Goal: Task Accomplishment & Management: Complete application form

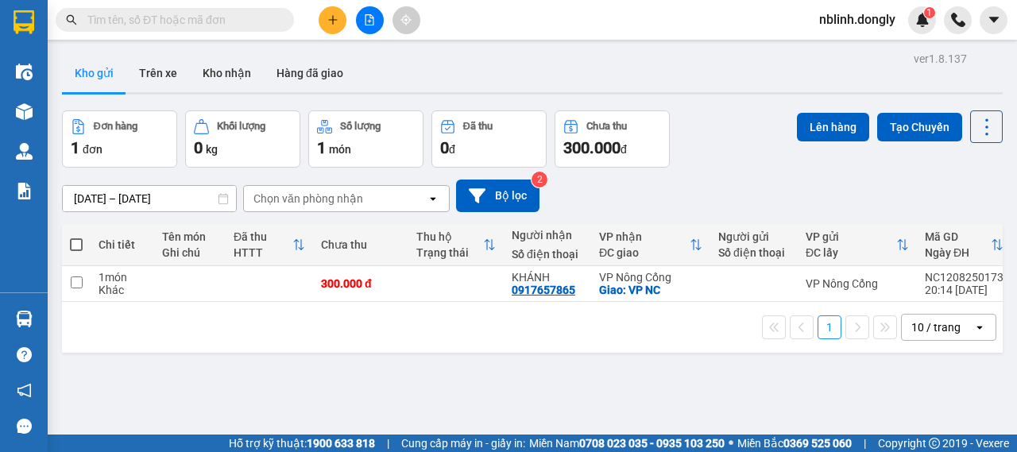
click at [588, 365] on div "ver 1.8.137 Kho gửi Trên xe Kho nhận Hàng đã giao Đơn hàng 1 đơn Khối lượng 0 k…" at bounding box center [533, 274] width 954 height 452
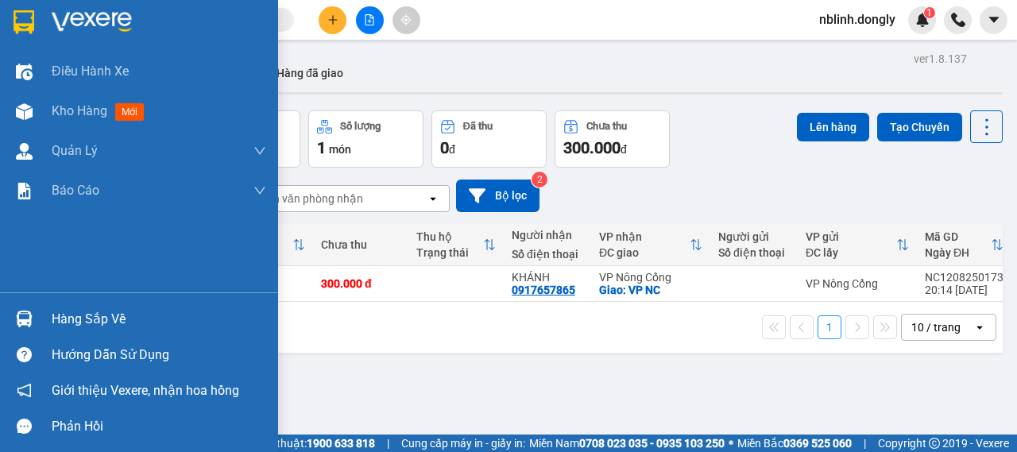
click at [27, 27] on img at bounding box center [24, 22] width 21 height 24
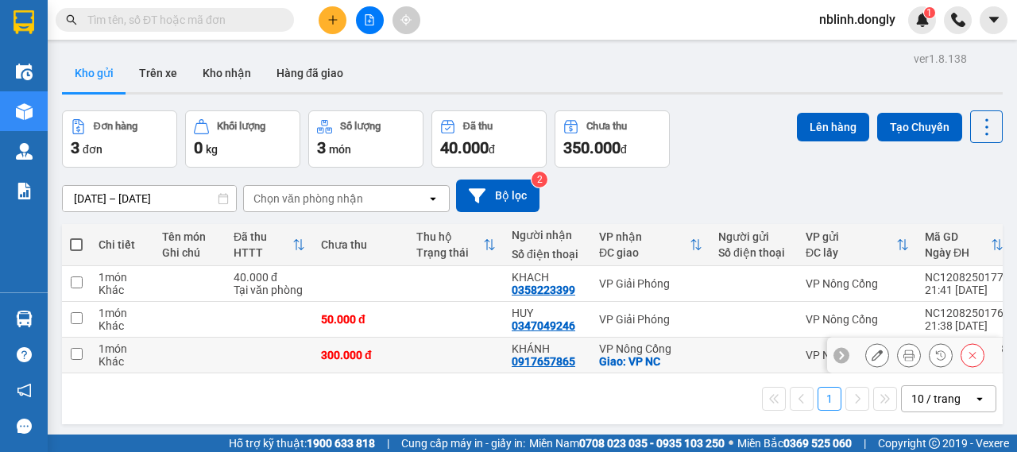
click at [80, 355] on input "checkbox" at bounding box center [77, 354] width 12 height 12
checkbox input "true"
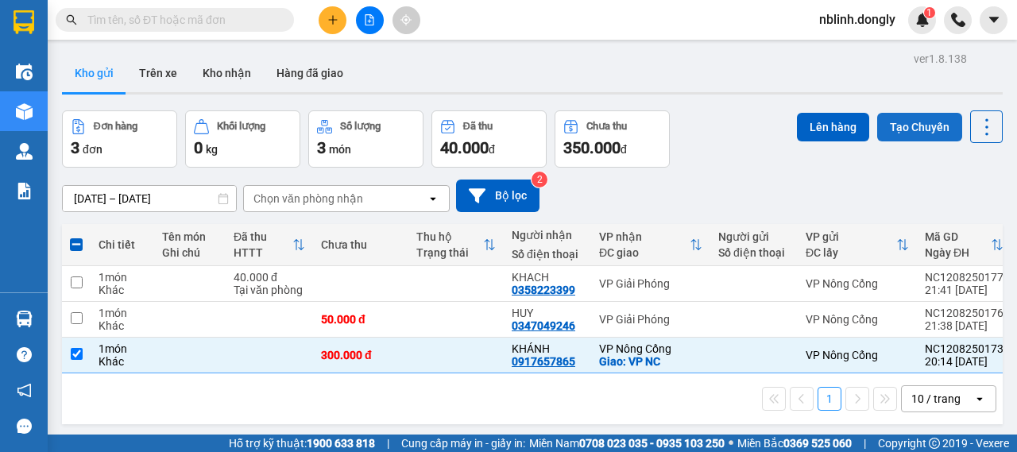
click at [899, 125] on button "Tạo Chuyến" at bounding box center [919, 127] width 85 height 29
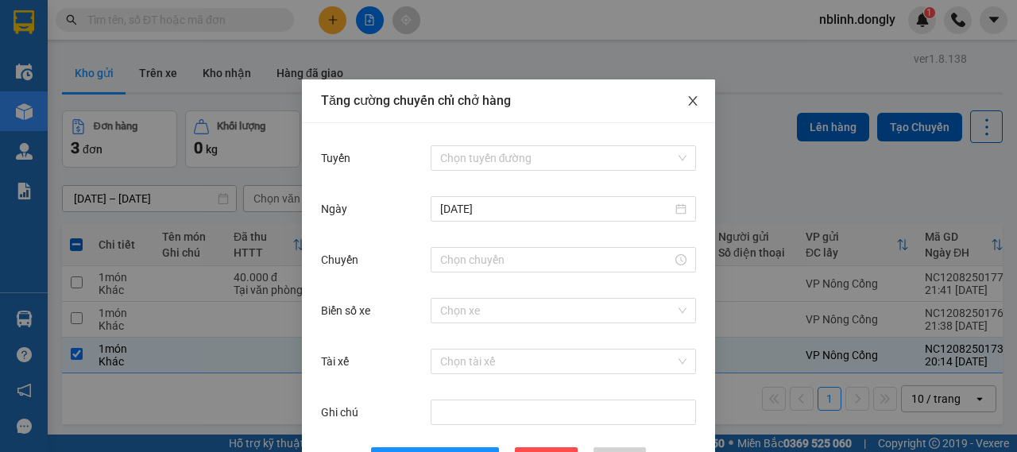
click at [687, 107] on icon "close" at bounding box center [693, 101] width 13 height 13
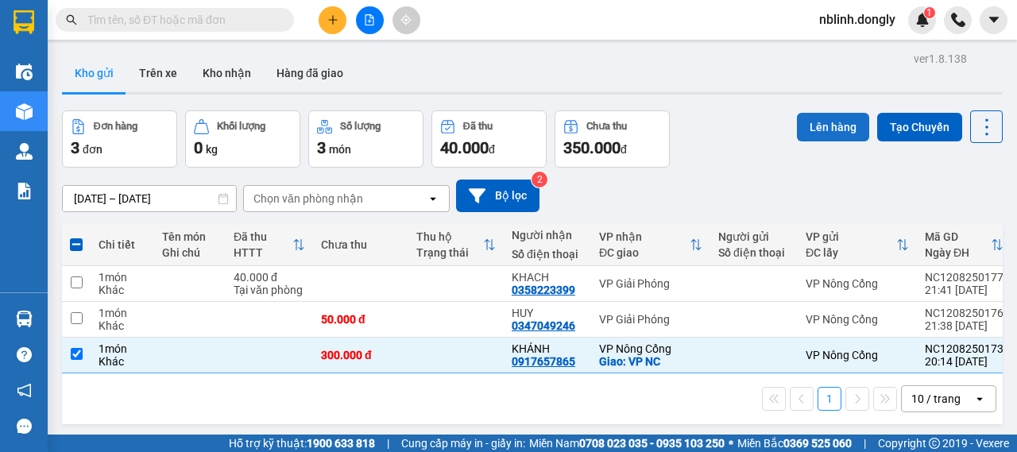
click at [812, 126] on button "Lên hàng" at bounding box center [833, 127] width 72 height 29
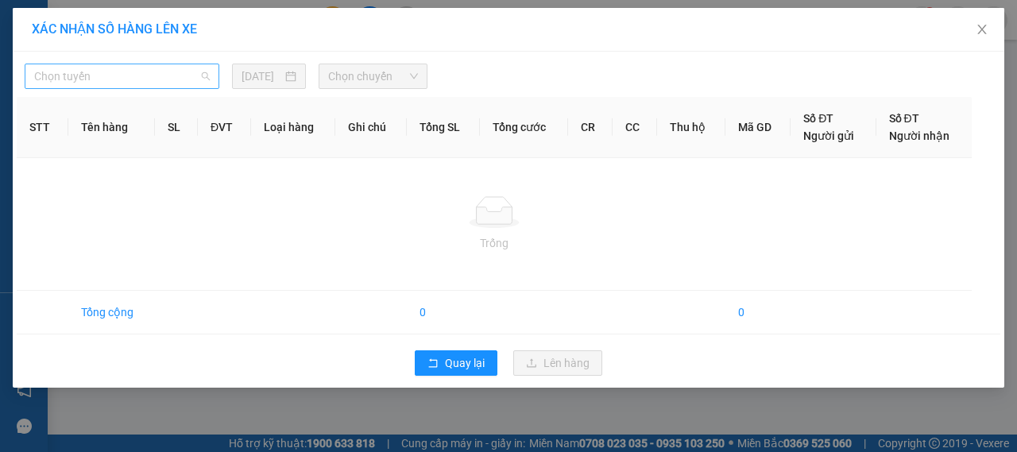
click at [188, 83] on span "Chọn tuyến" at bounding box center [122, 76] width 176 height 24
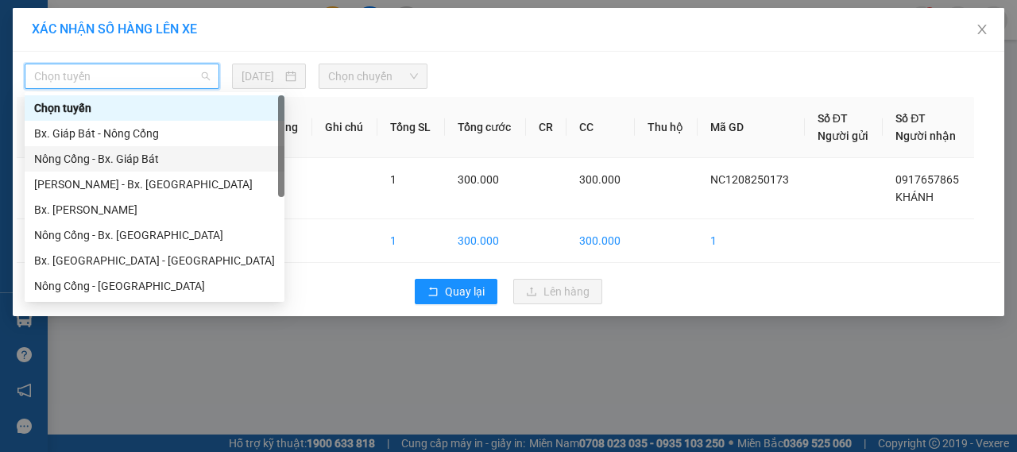
click at [110, 161] on div "Nông Cống - Bx. Giáp Bát" at bounding box center [154, 158] width 241 height 17
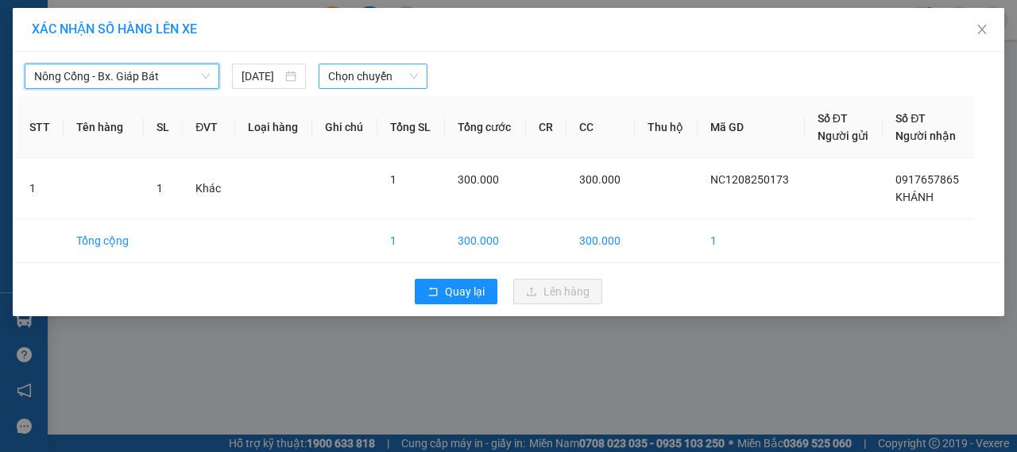
click at [346, 80] on span "Chọn chuyến" at bounding box center [372, 76] width 89 height 24
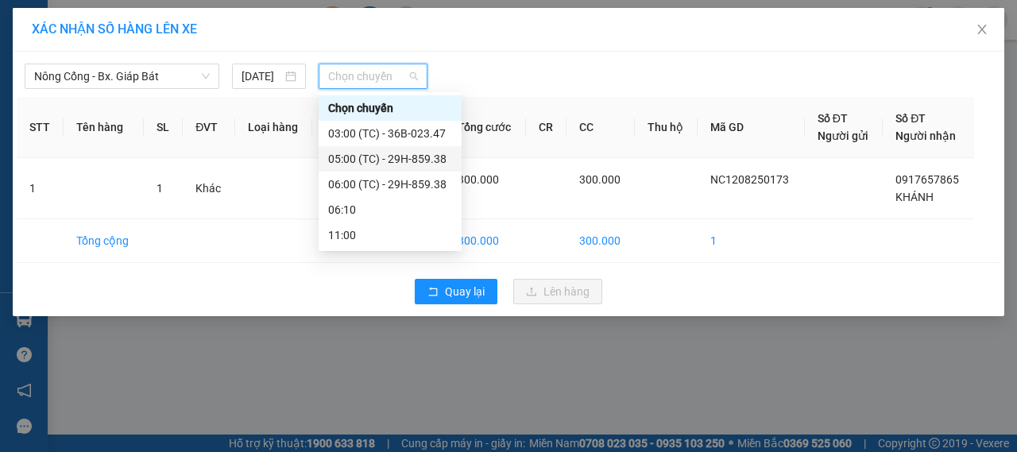
click at [405, 157] on div "05:00 (TC) - 29H-859.38" at bounding box center [390, 158] width 124 height 17
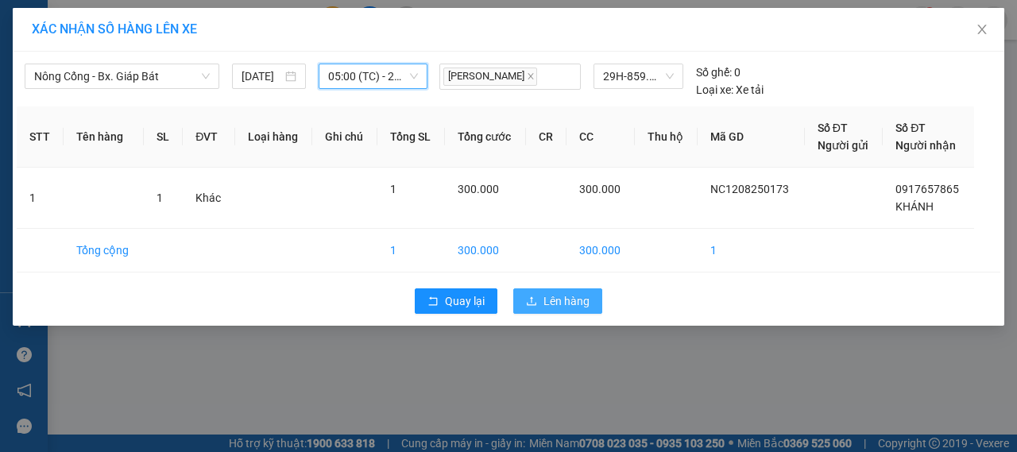
click at [536, 307] on span "upload" at bounding box center [531, 302] width 11 height 13
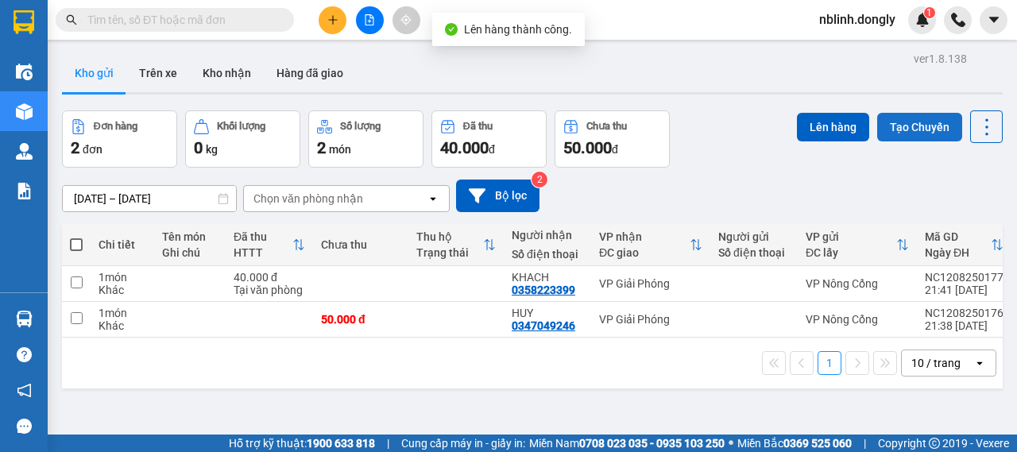
click at [921, 127] on button "Tạo Chuyến" at bounding box center [919, 127] width 85 height 29
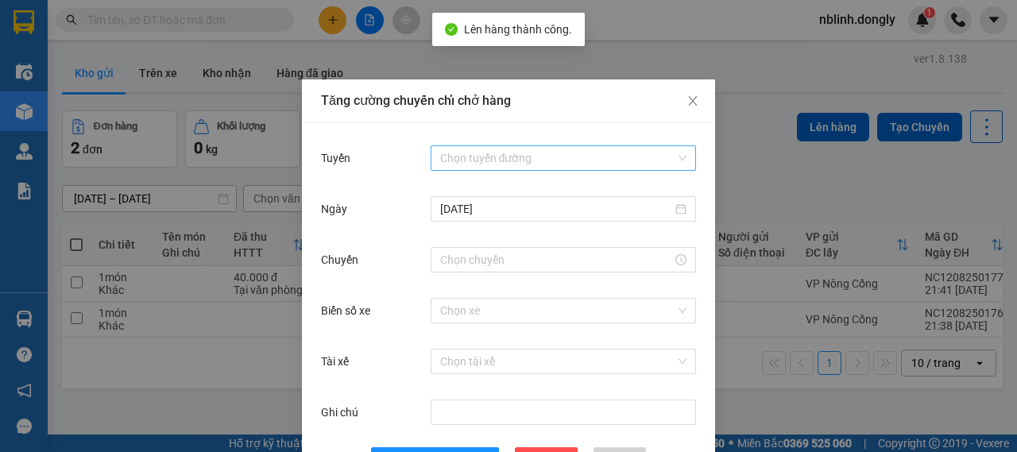
click at [492, 157] on input "Tuyến" at bounding box center [557, 158] width 235 height 24
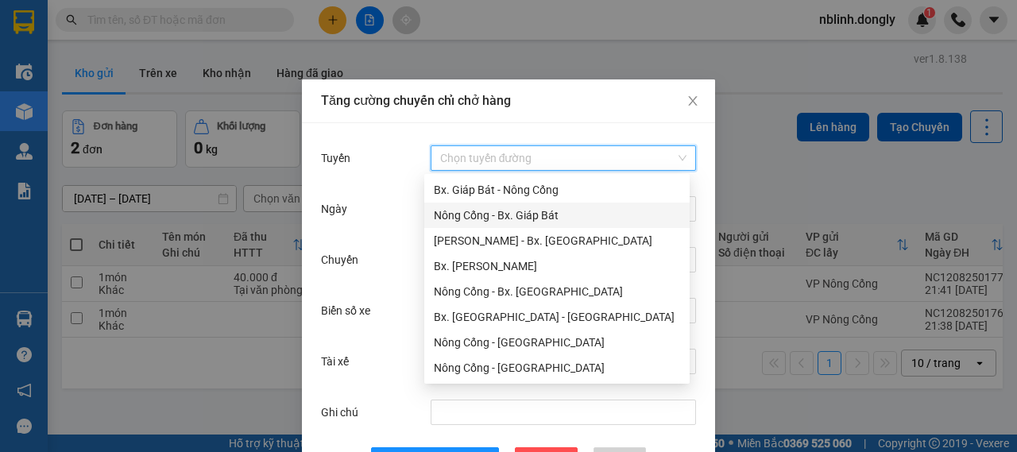
click at [483, 212] on div "Nông Cống - Bx. Giáp Bát" at bounding box center [557, 215] width 246 height 17
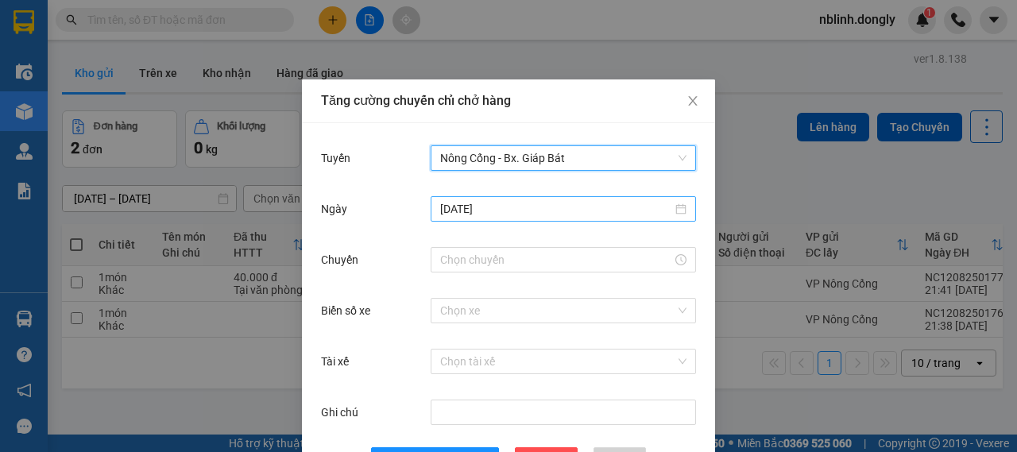
scroll to position [58, 0]
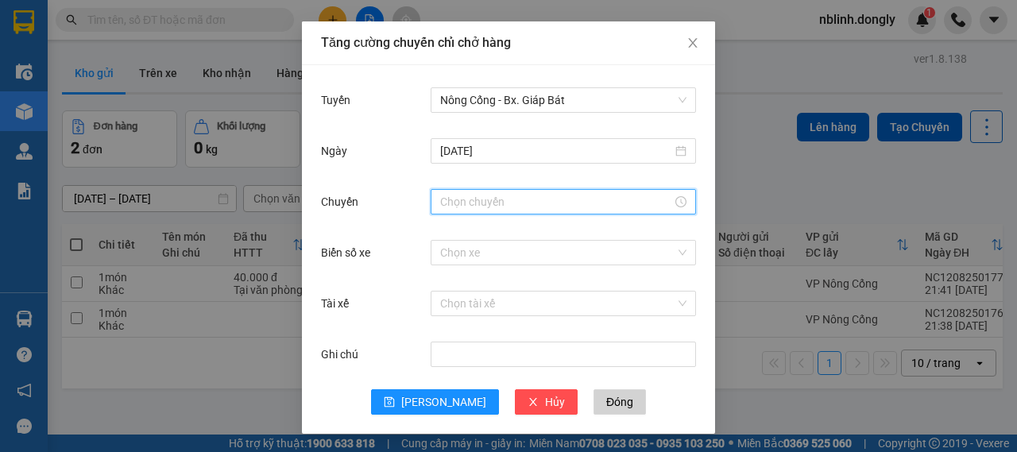
click at [526, 203] on input "Chuyến" at bounding box center [556, 201] width 232 height 17
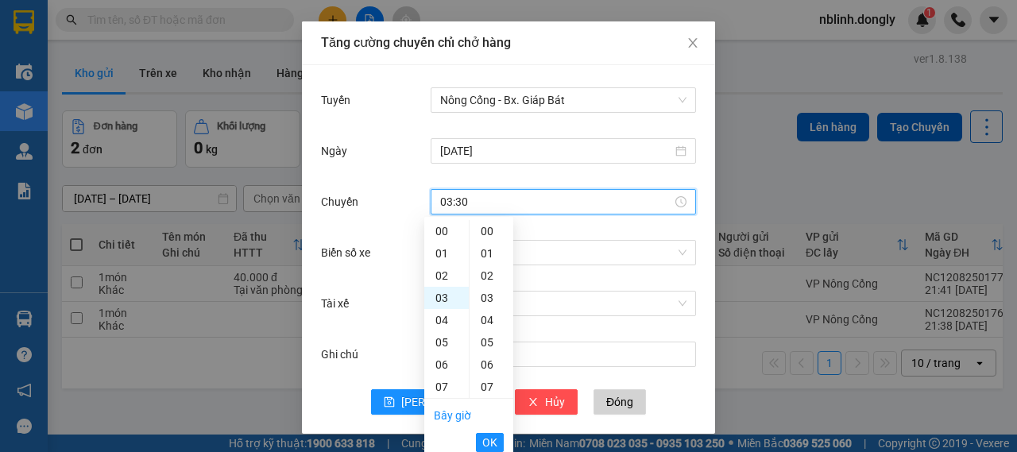
scroll to position [668, 0]
click at [493, 434] on span "OK" at bounding box center [489, 442] width 15 height 17
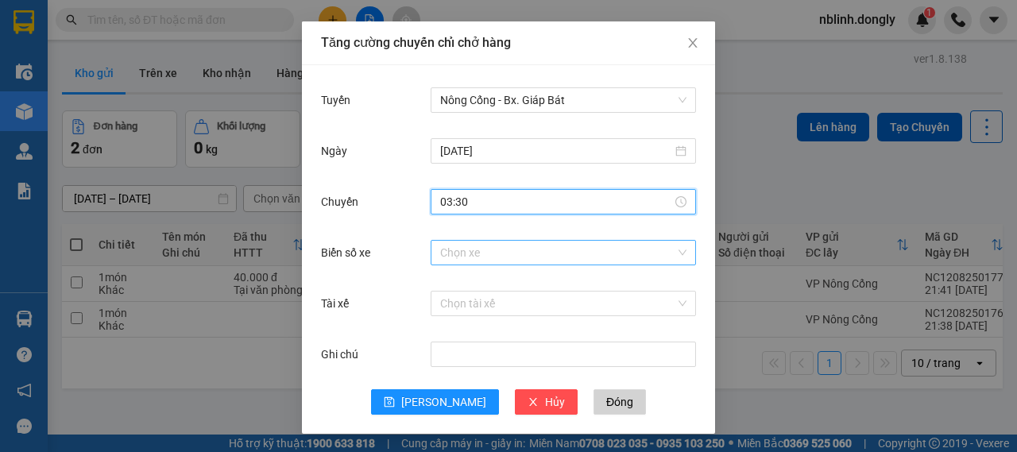
type input "03:30"
click at [499, 254] on input "Biển số xe" at bounding box center [557, 253] width 235 height 24
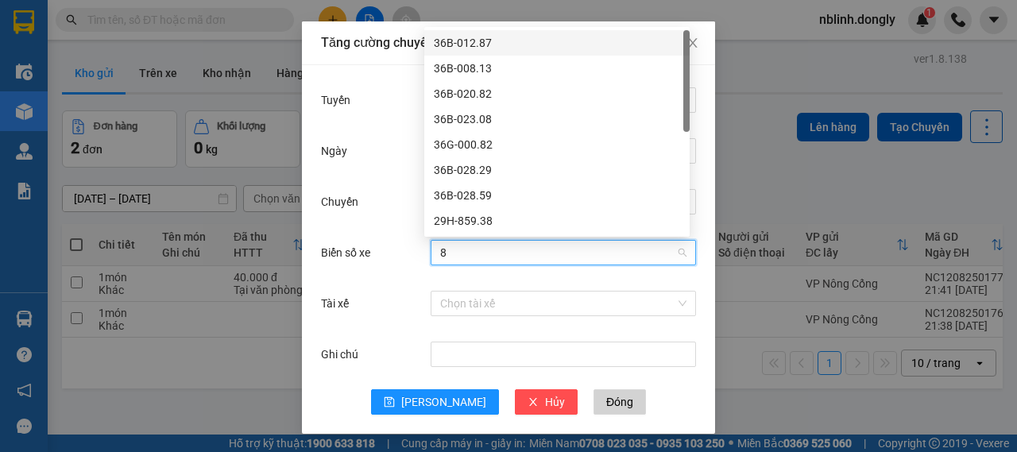
type input "87"
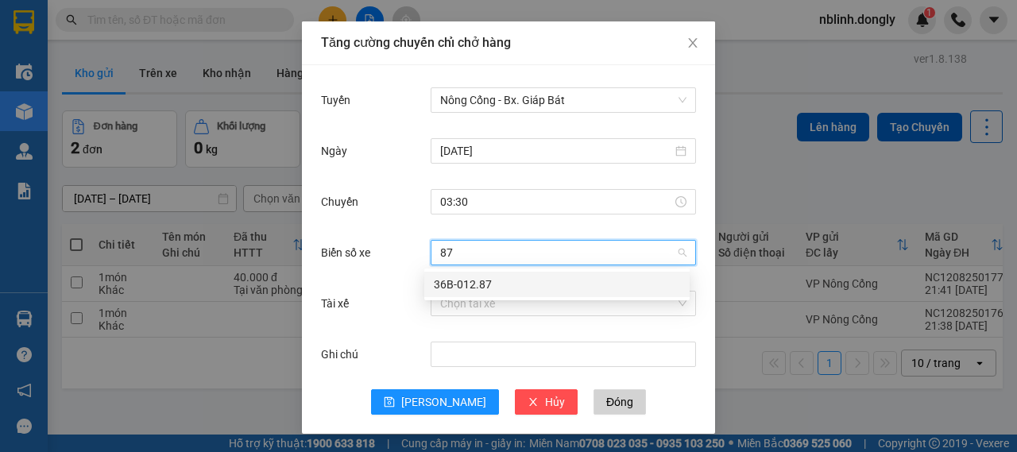
click at [495, 276] on div "36B-012.87" at bounding box center [557, 284] width 246 height 17
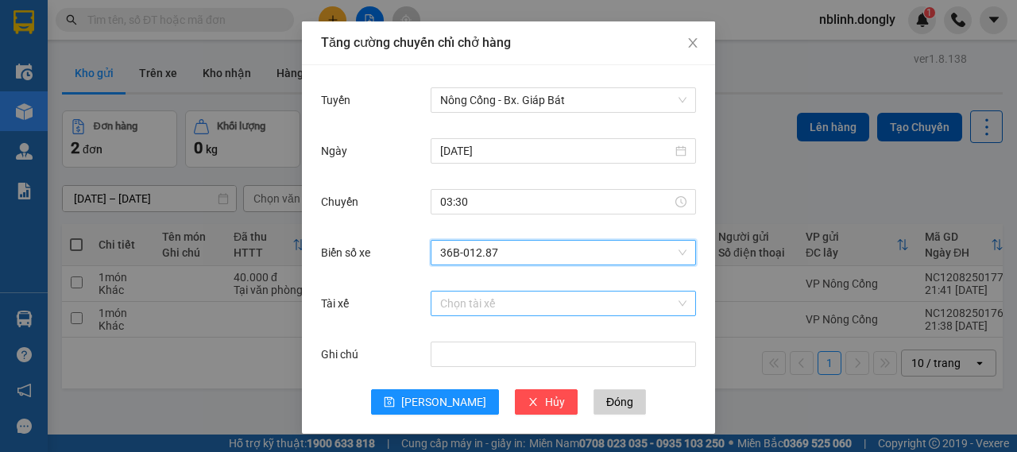
click at [467, 304] on input "Tài xế" at bounding box center [557, 304] width 235 height 24
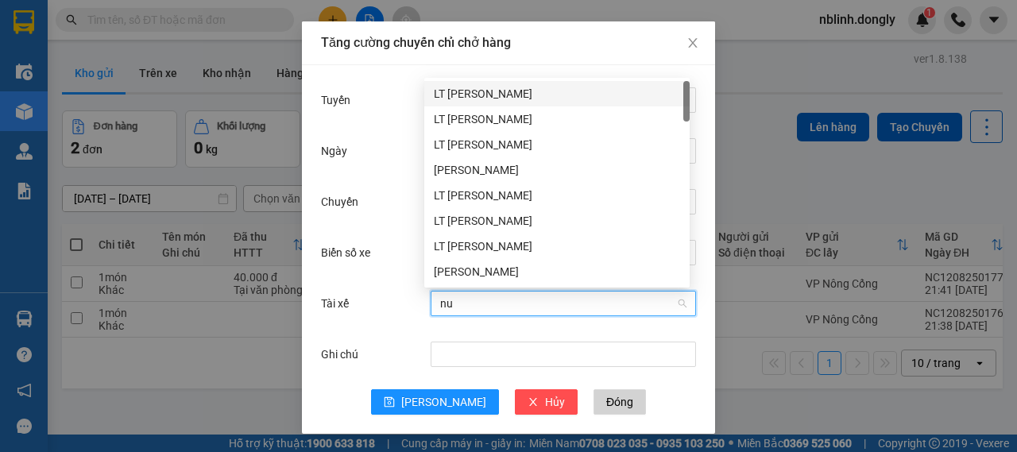
type input "nui"
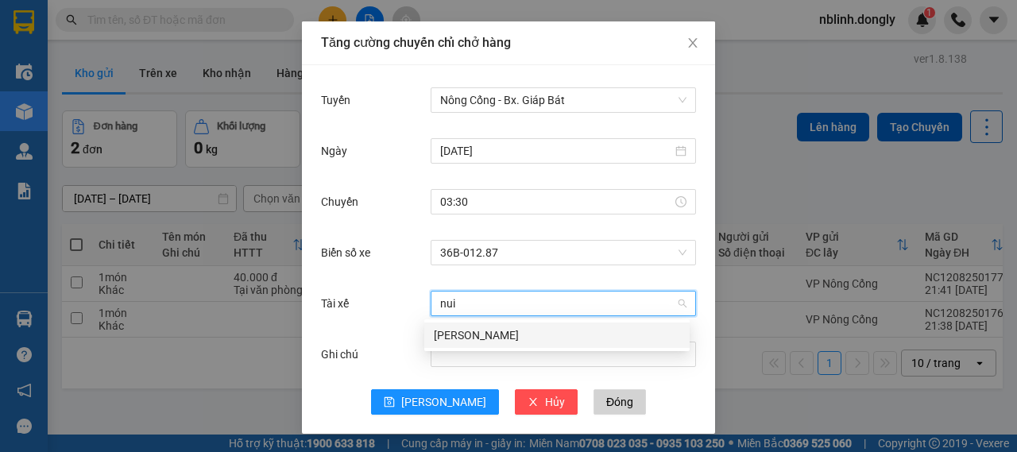
click at [467, 330] on div "Cao Văn Núi" at bounding box center [557, 335] width 246 height 17
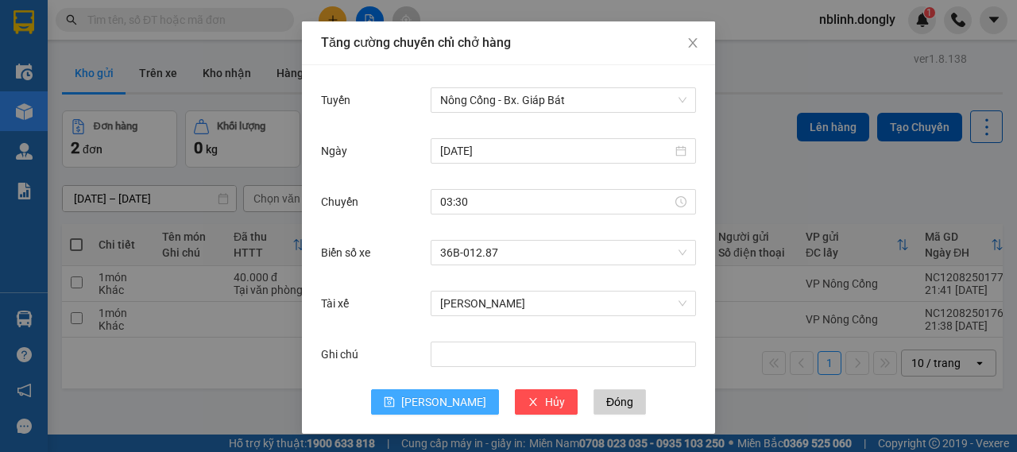
click at [435, 402] on span "[PERSON_NAME]" at bounding box center [443, 401] width 85 height 17
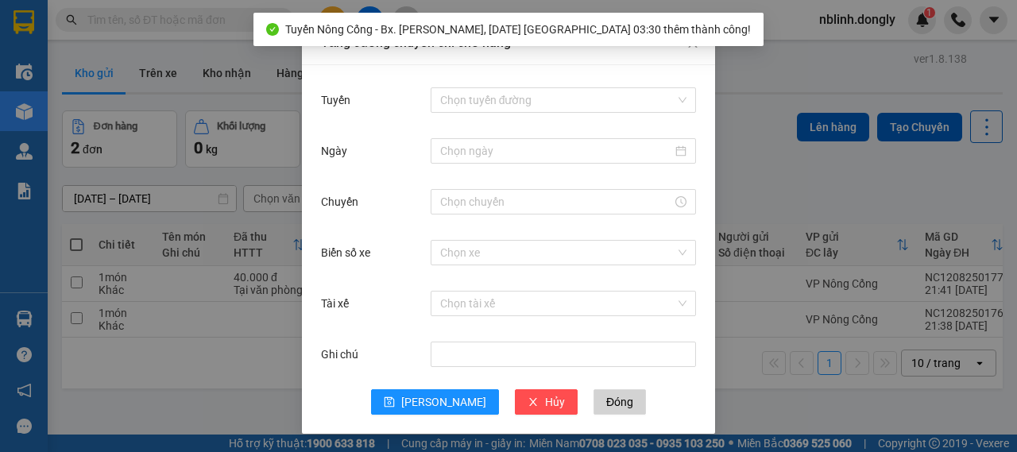
click at [258, 358] on div "Tăng cường chuyến chỉ chở hàng Tuyến Chọn tuyến đường Ngày Chuyến Biển số xe Ch…" at bounding box center [508, 226] width 1017 height 452
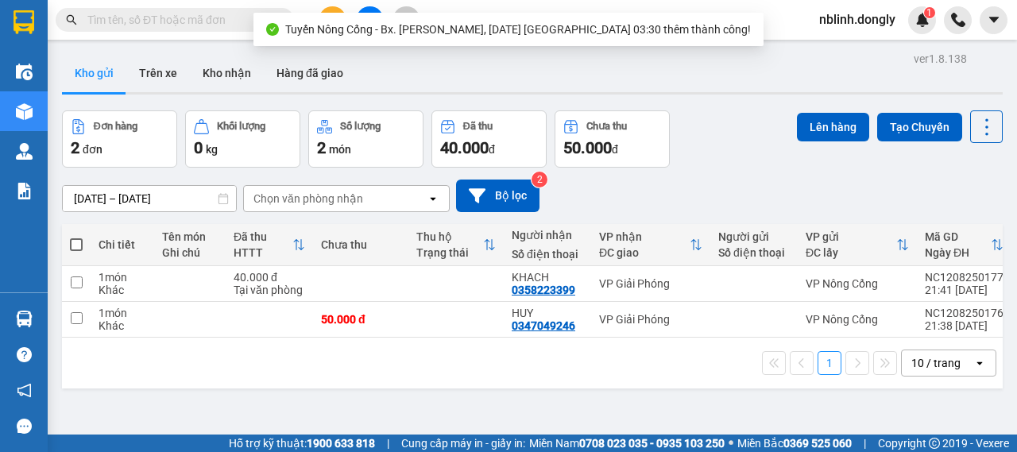
scroll to position [0, 0]
click at [80, 241] on span at bounding box center [76, 244] width 13 height 13
click at [76, 237] on input "checkbox" at bounding box center [76, 237] width 0 height 0
checkbox input "true"
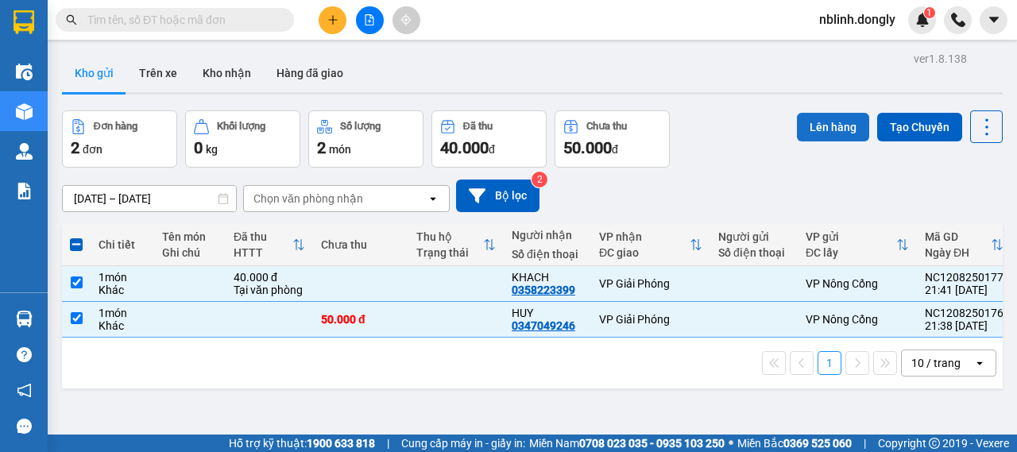
click at [810, 136] on button "Lên hàng" at bounding box center [833, 127] width 72 height 29
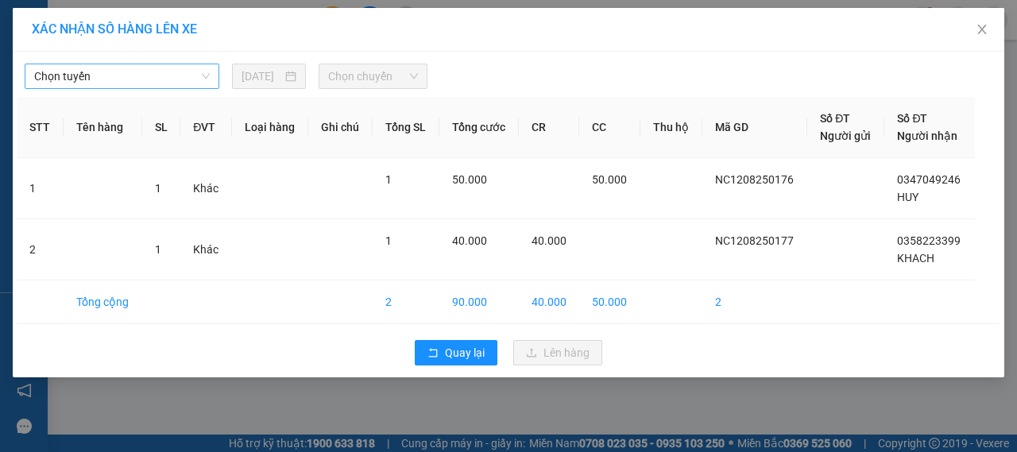
click at [153, 75] on span "Chọn tuyến" at bounding box center [122, 76] width 176 height 24
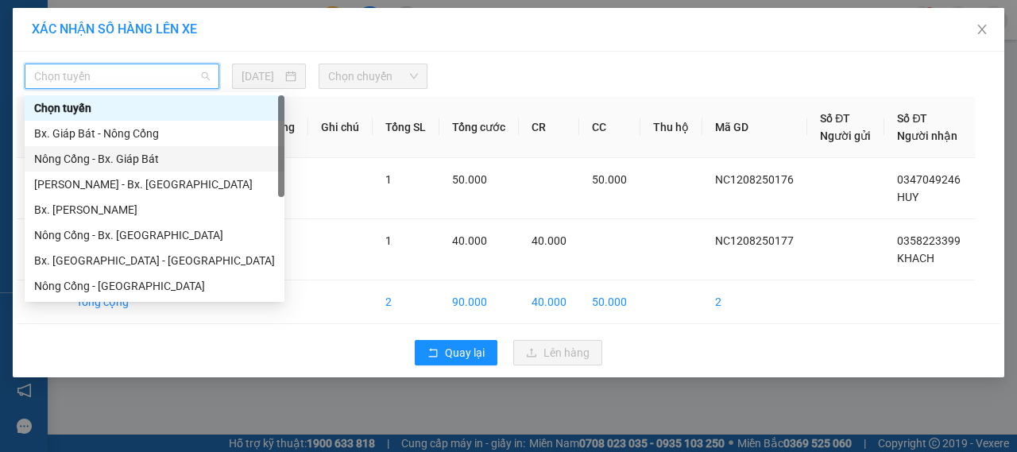
click at [113, 146] on div "Nông Cống - Bx. Giáp Bát" at bounding box center [155, 158] width 260 height 25
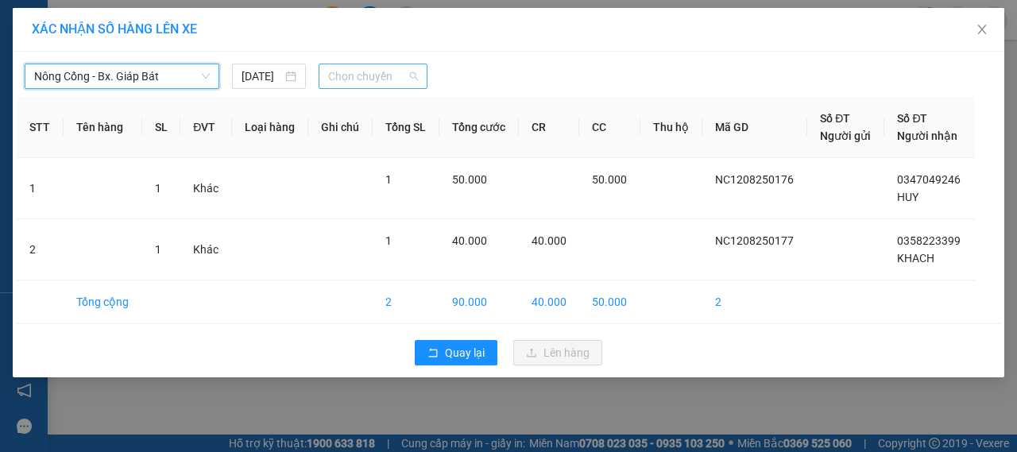
click at [356, 75] on span "Chọn chuyến" at bounding box center [372, 76] width 89 height 24
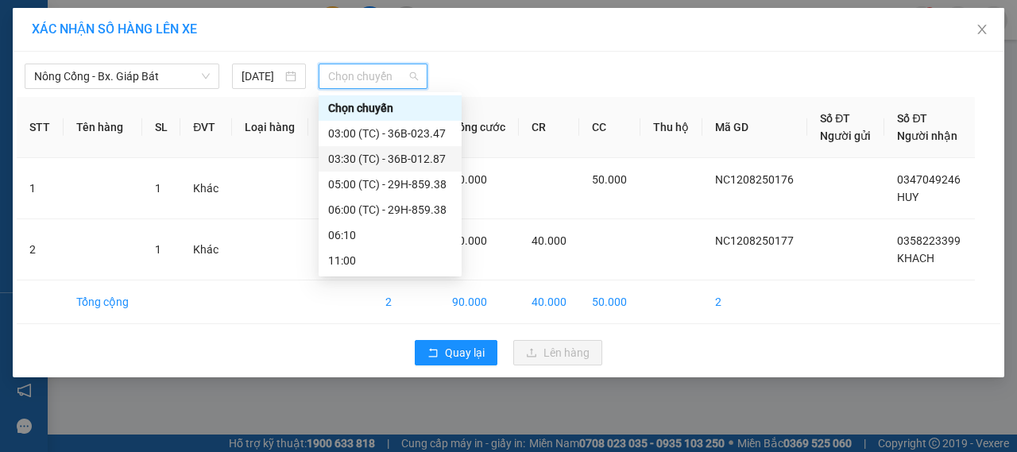
click at [408, 159] on div "03:30 (TC) - 36B-012.87" at bounding box center [390, 158] width 124 height 17
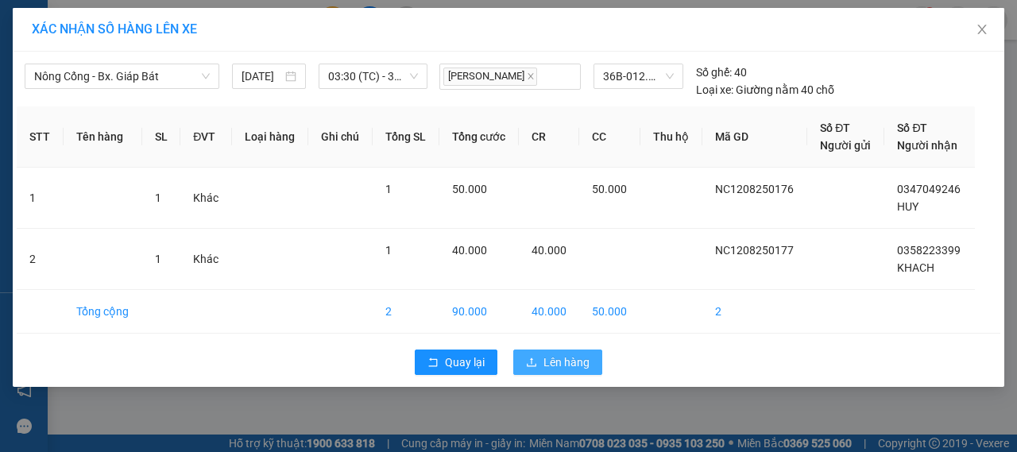
click at [551, 357] on span "Lên hàng" at bounding box center [567, 362] width 46 height 17
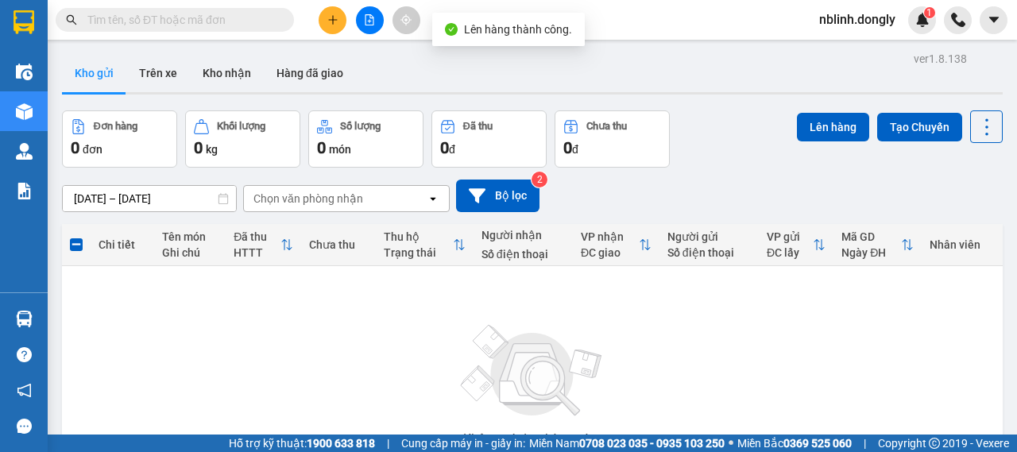
click at [329, 22] on icon "plus" at bounding box center [332, 19] width 11 height 11
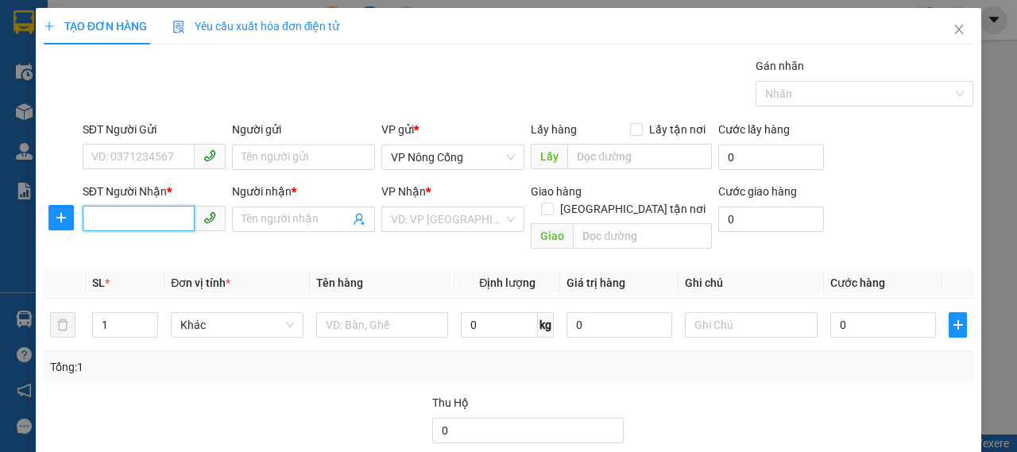
click at [136, 212] on input "SĐT Người Nhận *" at bounding box center [139, 218] width 112 height 25
type input "0984234908"
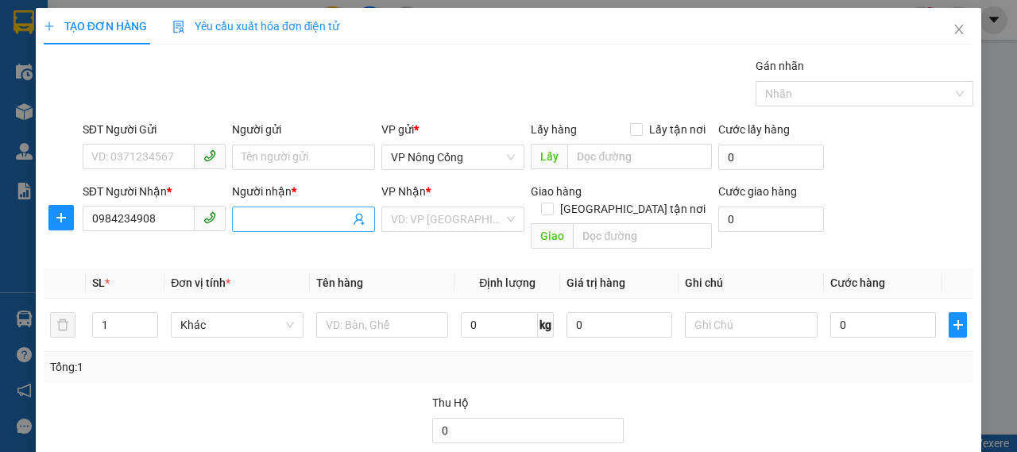
click at [297, 218] on input "Người nhận *" at bounding box center [296, 219] width 108 height 17
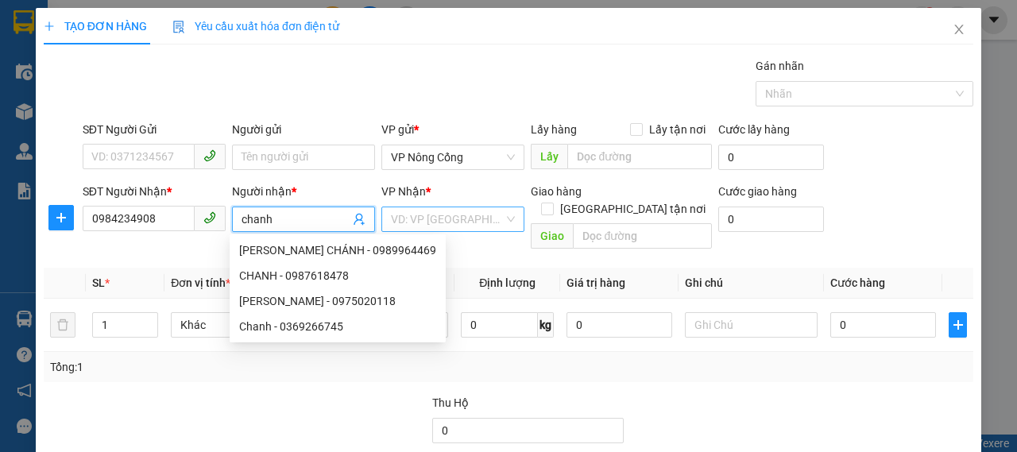
type input "chanh"
click at [424, 230] on input "search" at bounding box center [447, 219] width 113 height 24
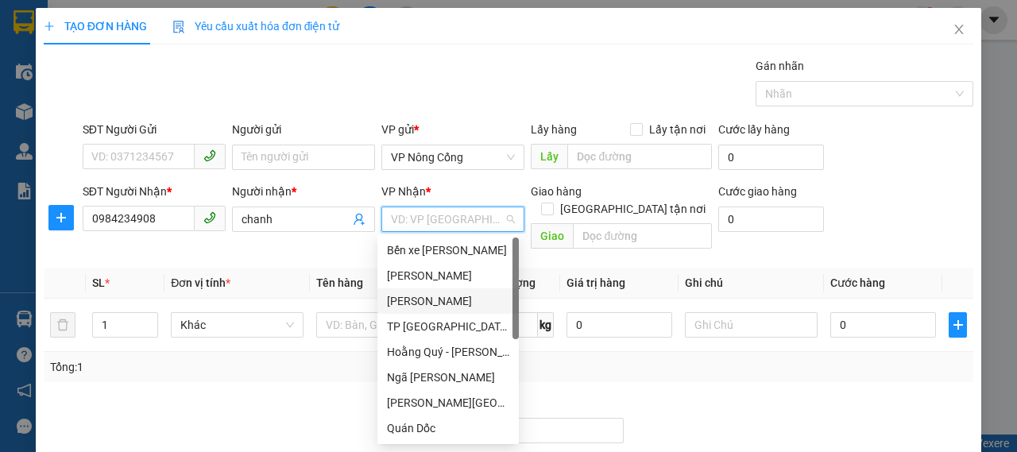
scroll to position [229, 0]
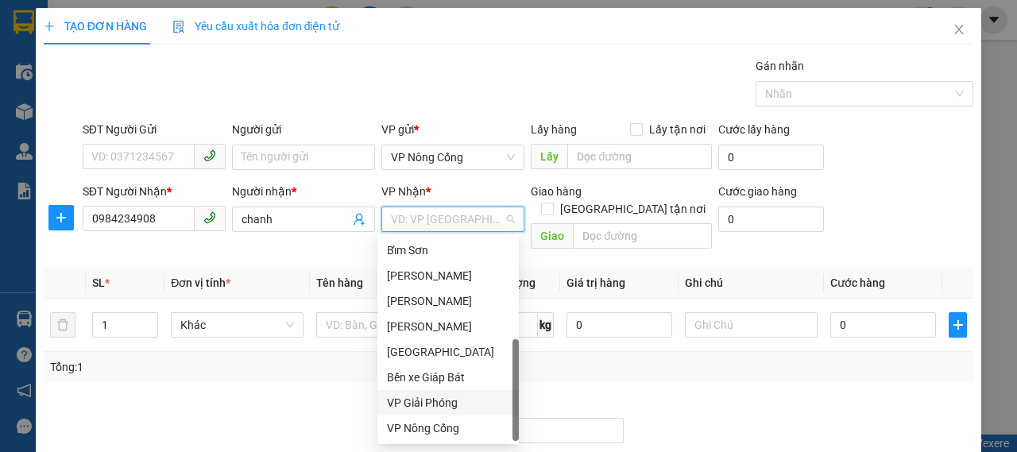
click at [424, 397] on div "VP Giải Phóng" at bounding box center [448, 402] width 122 height 17
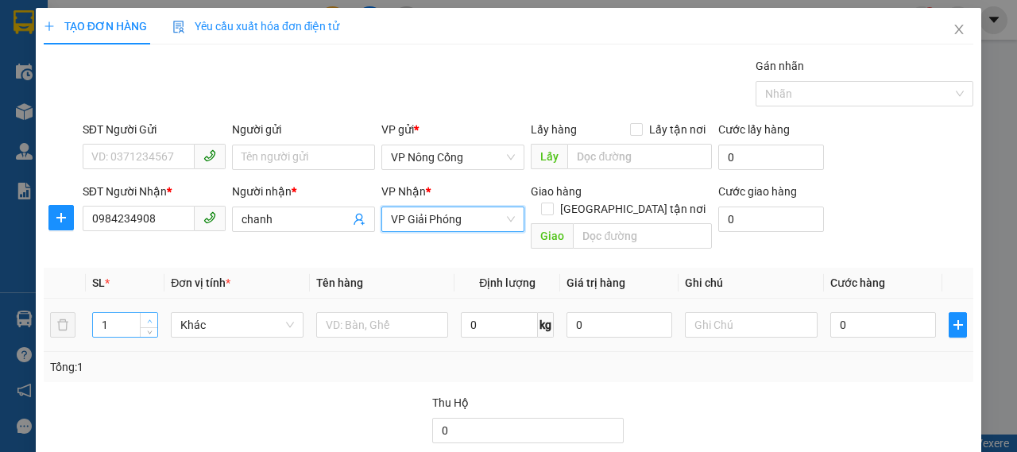
type input "2"
click at [151, 316] on span "up" at bounding box center [150, 321] width 10 height 10
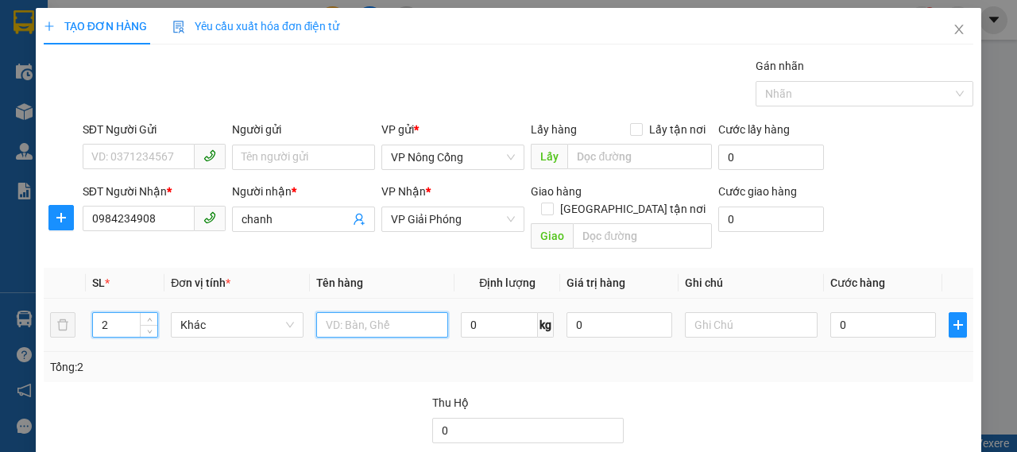
click at [350, 312] on input "text" at bounding box center [382, 324] width 133 height 25
type input "1bao+1 xốp"
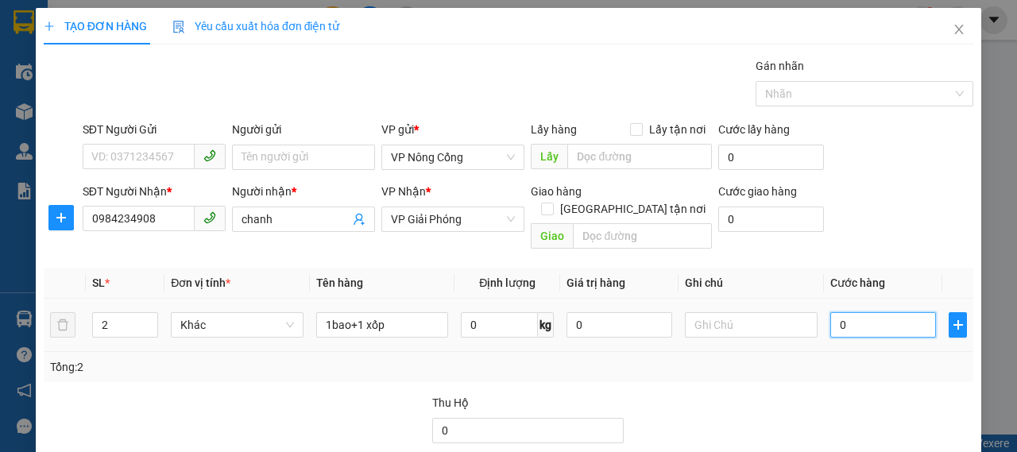
click at [876, 312] on input "0" at bounding box center [883, 324] width 106 height 25
type input "8"
type input "80"
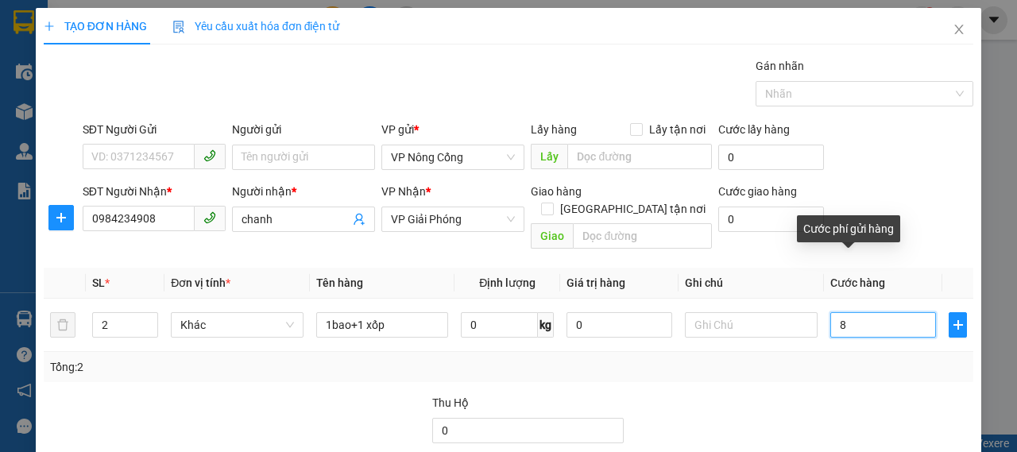
type input "80"
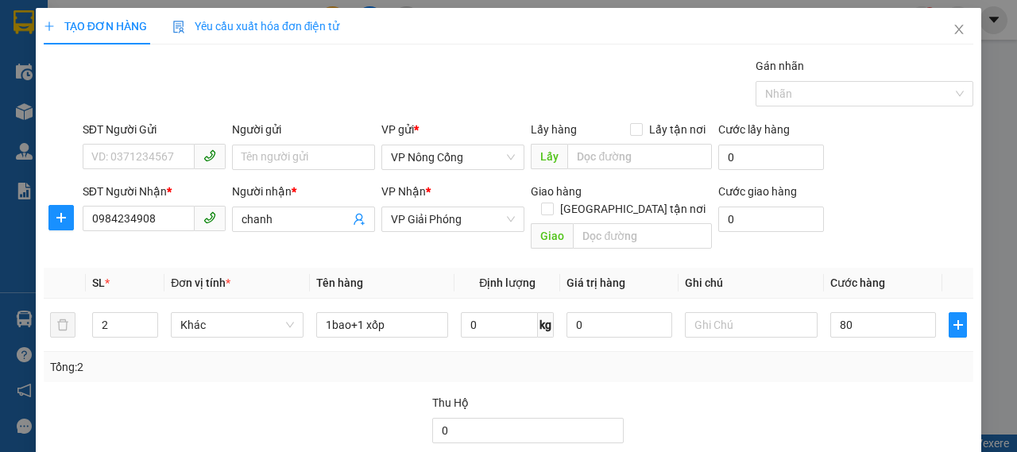
type input "80.000"
click at [773, 358] on div "Tổng: 2" at bounding box center [508, 366] width 917 height 17
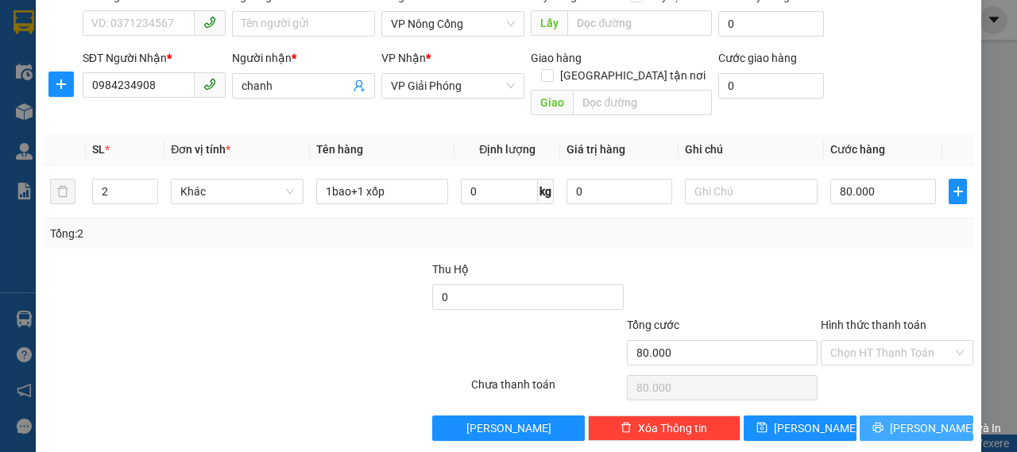
click at [860, 416] on button "Lưu và In" at bounding box center [917, 428] width 114 height 25
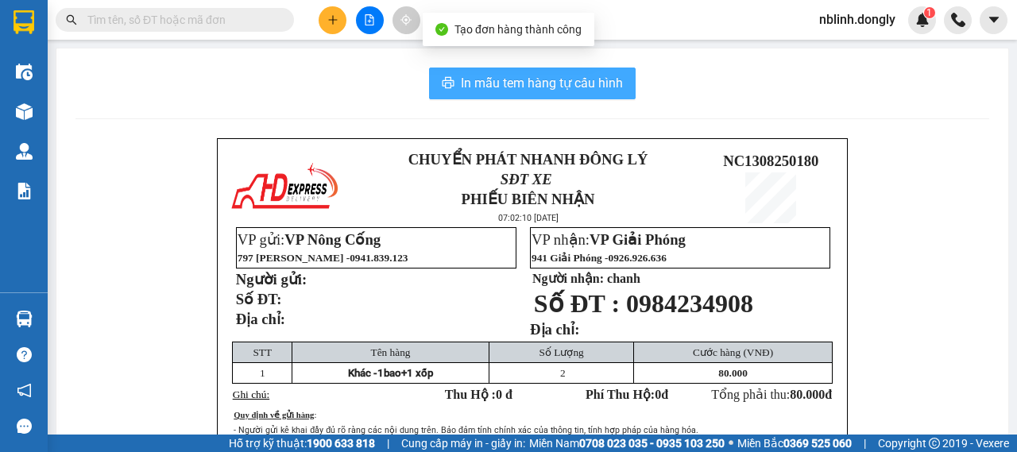
click at [524, 75] on span "In mẫu tem hàng tự cấu hình" at bounding box center [542, 83] width 162 height 20
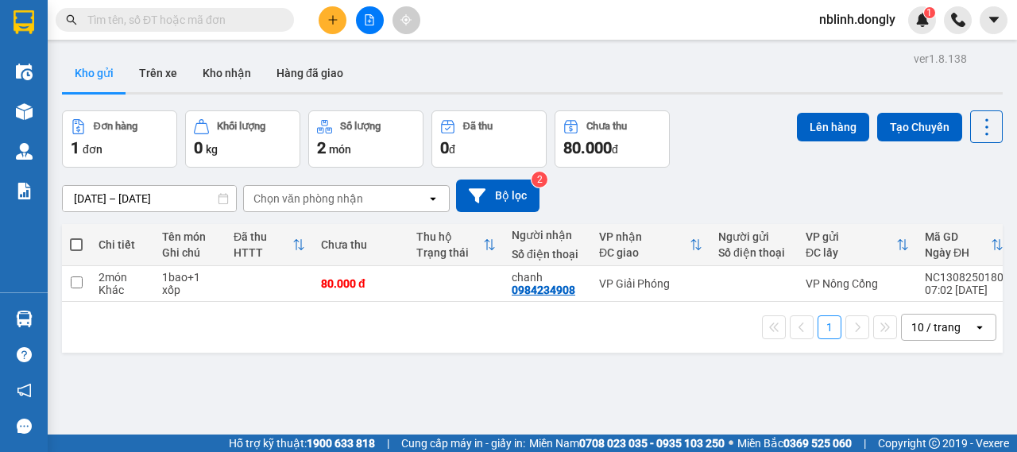
click at [540, 60] on div "Kho gửi Trên xe Kho nhận Hàng đã giao" at bounding box center [532, 75] width 941 height 42
click at [332, 21] on icon "plus" at bounding box center [332, 19] width 11 height 11
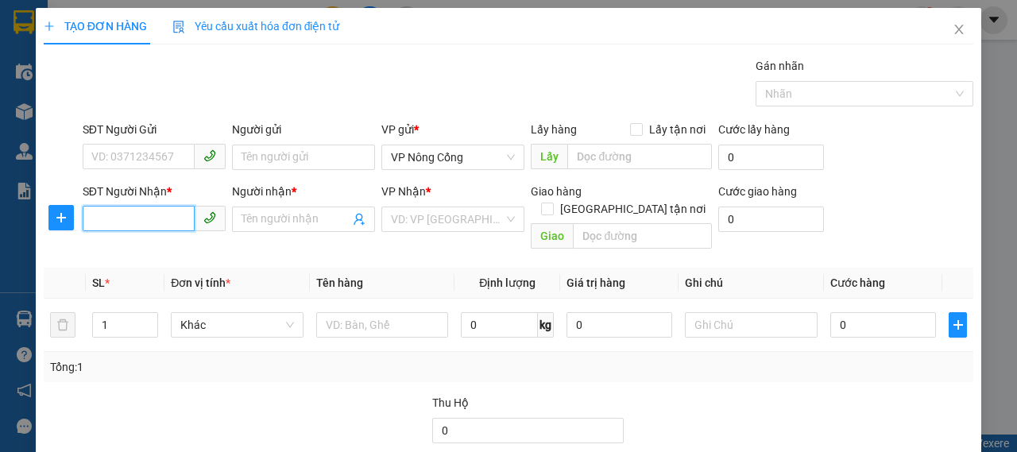
click at [149, 213] on input "SĐT Người Nhận *" at bounding box center [139, 218] width 112 height 25
type input "0987513919"
click at [171, 258] on div "0987513919 - Điểm" at bounding box center [152, 250] width 122 height 17
type input "Điểm"
type input "0987513919"
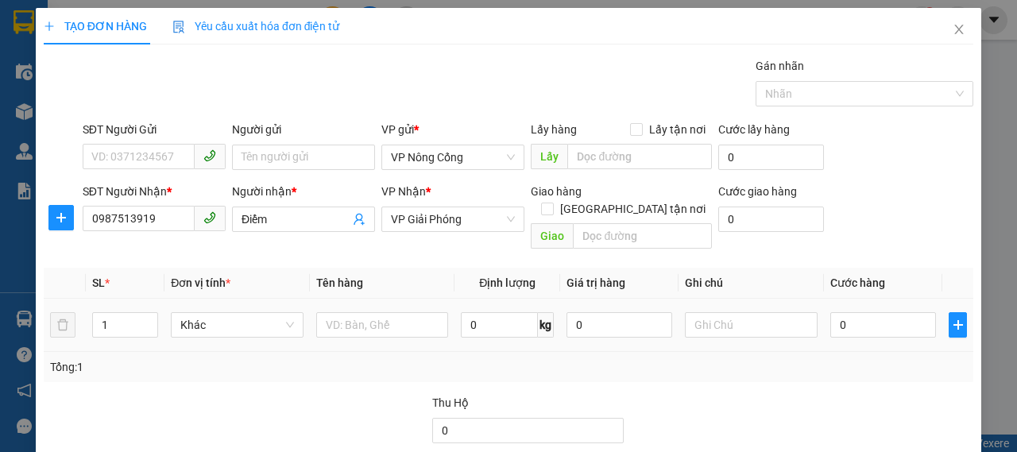
click at [381, 323] on td at bounding box center [382, 325] width 145 height 53
click at [383, 318] on input "text" at bounding box center [382, 324] width 133 height 25
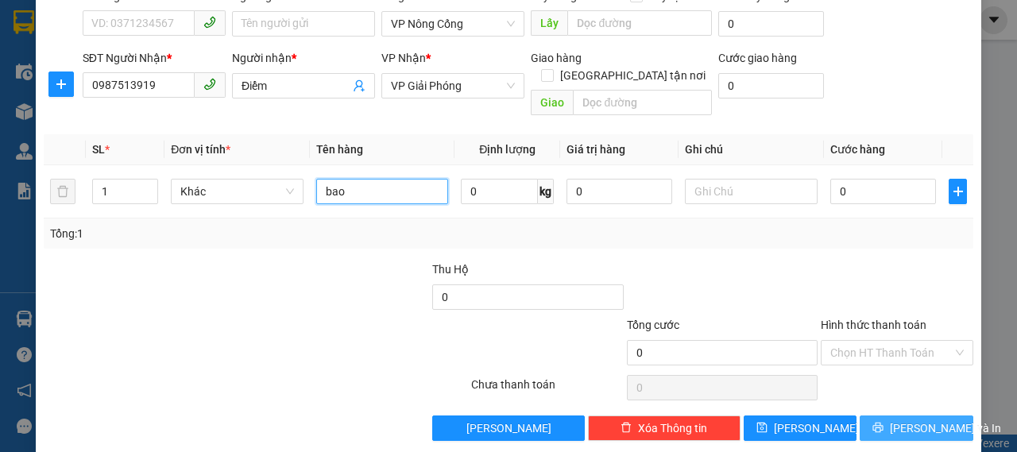
type input "bao"
click at [879, 423] on icon "printer" at bounding box center [878, 428] width 10 height 10
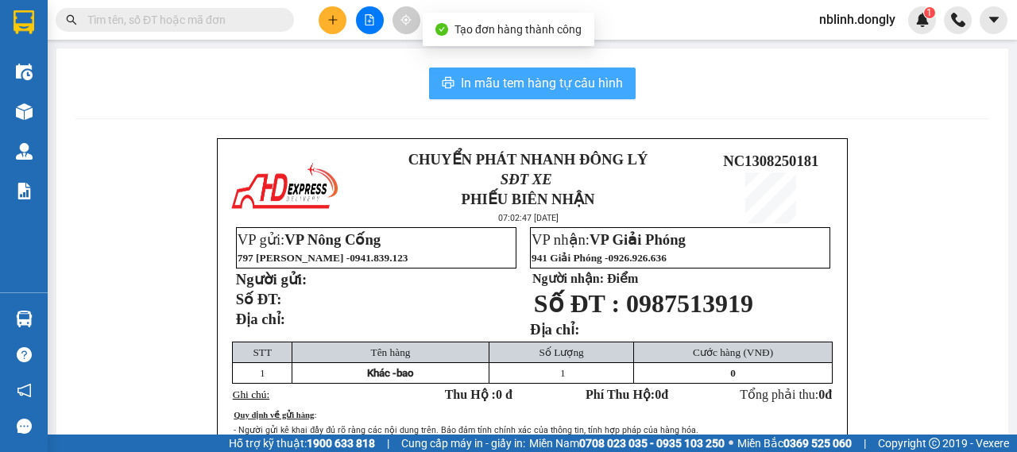
click at [567, 85] on span "In mẫu tem hàng tự cấu hình" at bounding box center [542, 83] width 162 height 20
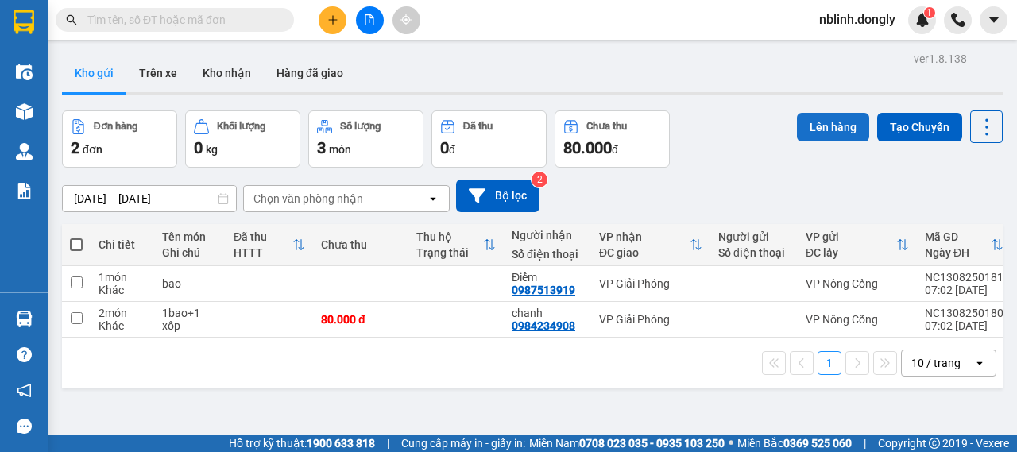
click at [829, 125] on button "Lên hàng" at bounding box center [833, 127] width 72 height 29
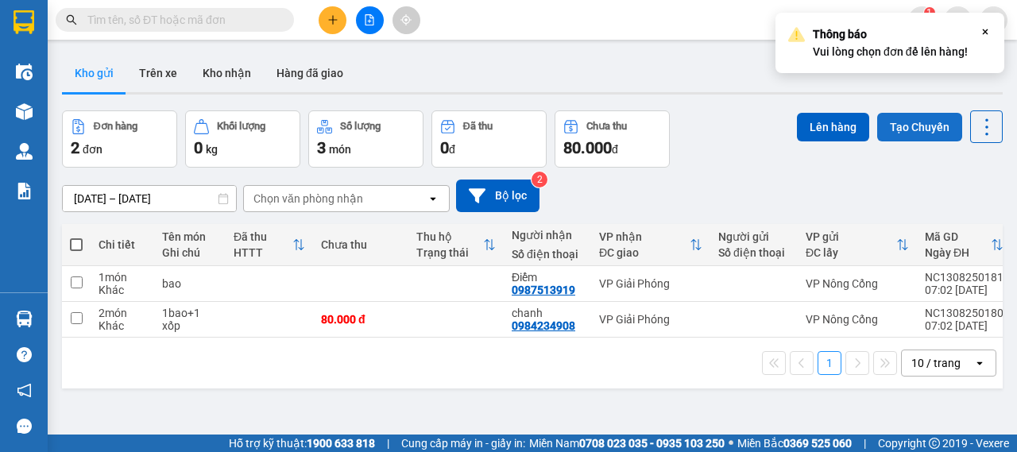
click at [886, 130] on button "Tạo Chuyến" at bounding box center [919, 127] width 85 height 29
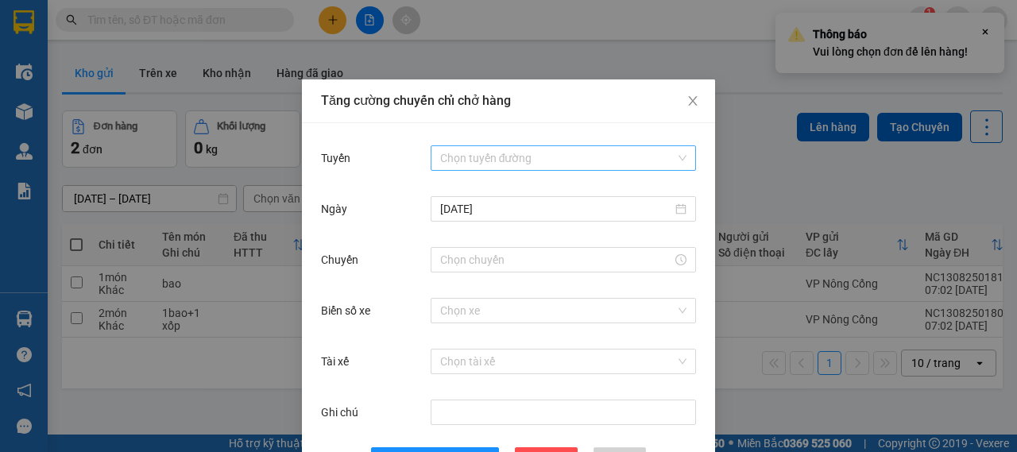
click at [489, 150] on input "Tuyến" at bounding box center [557, 158] width 235 height 24
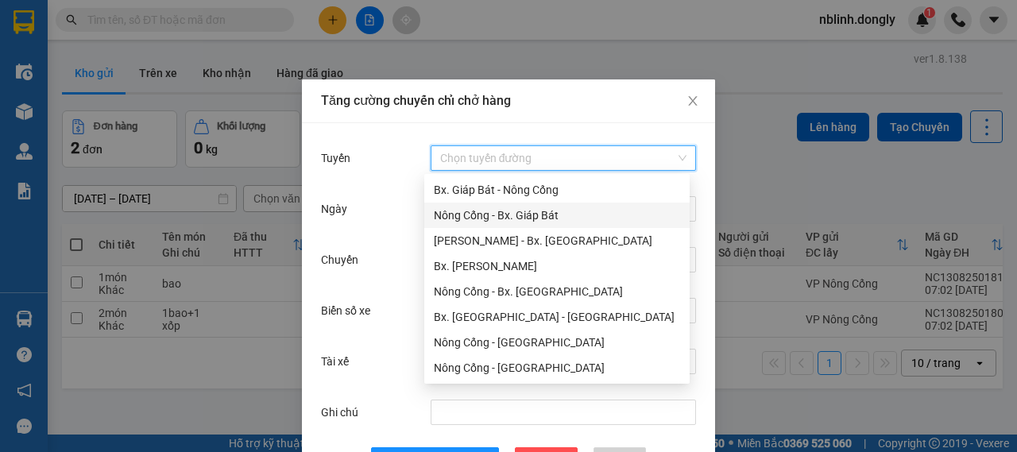
click at [463, 215] on div "Nông Cống - Bx. Giáp Bát" at bounding box center [557, 215] width 246 height 17
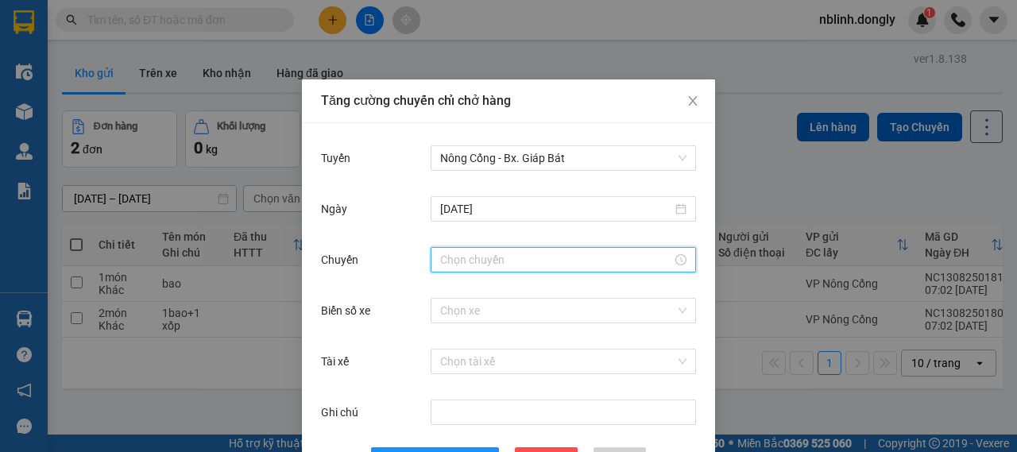
click at [474, 252] on input "Chuyến" at bounding box center [556, 259] width 232 height 17
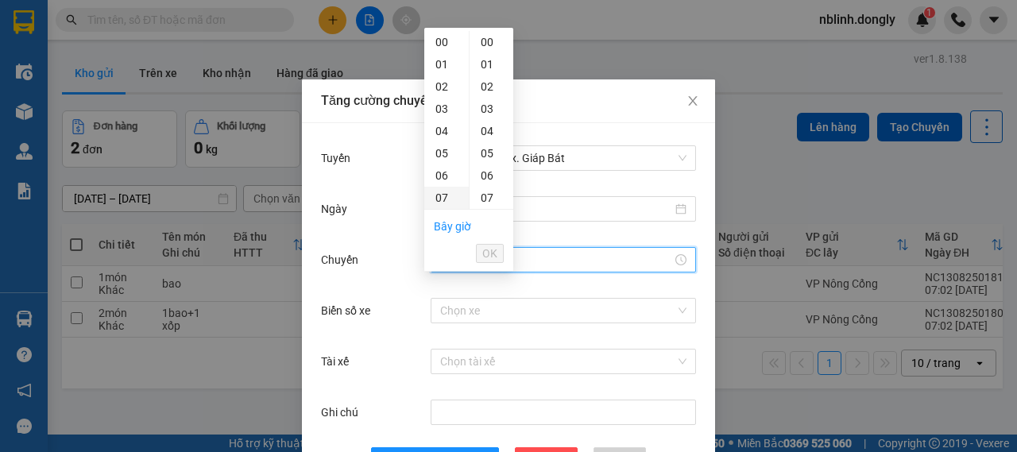
click at [447, 198] on div "07" at bounding box center [446, 198] width 45 height 22
type input "07:00"
click at [497, 245] on span "OK" at bounding box center [489, 253] width 15 height 17
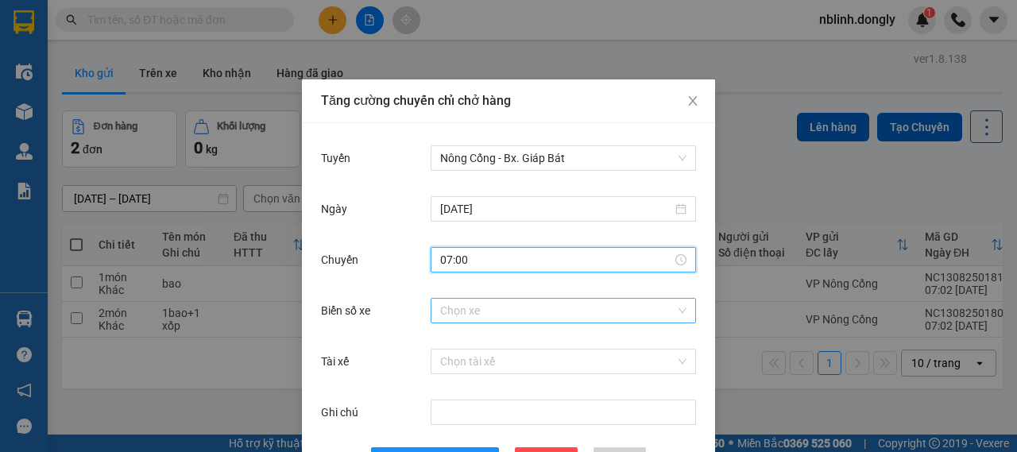
click at [489, 299] on input "Biển số xe" at bounding box center [557, 311] width 235 height 24
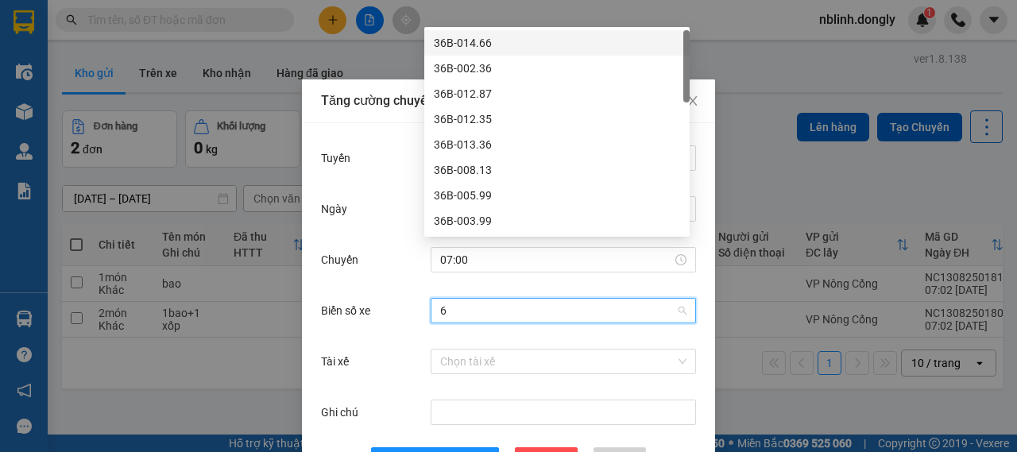
type input "67"
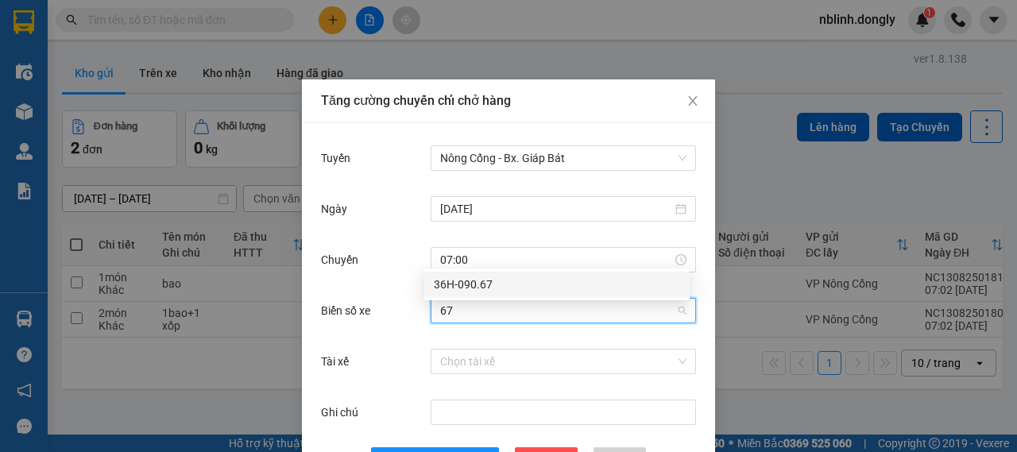
click at [481, 279] on div "36H-090.67" at bounding box center [557, 284] width 246 height 17
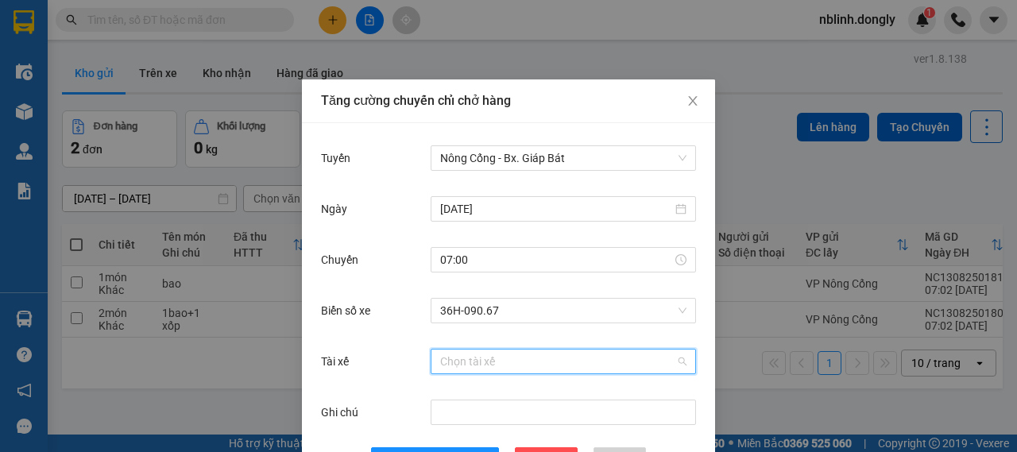
click at [474, 350] on input "Tài xế" at bounding box center [557, 362] width 235 height 24
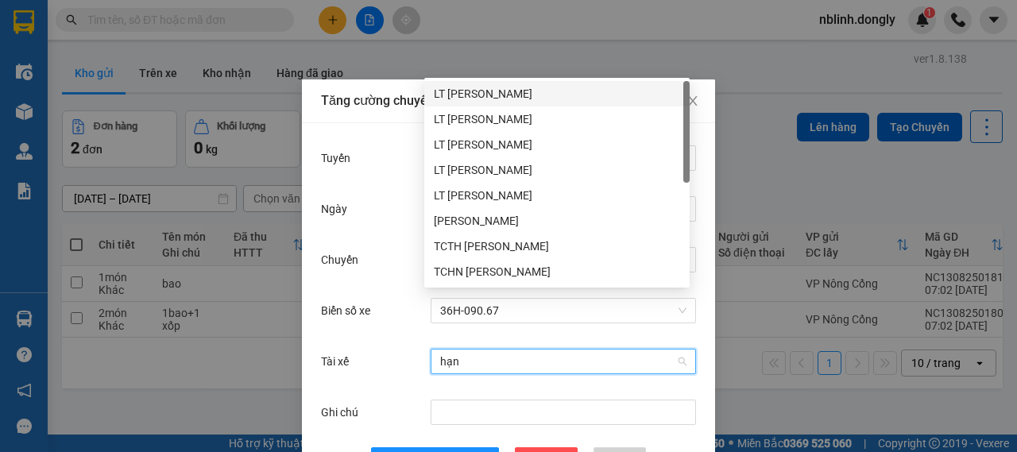
type input "hạnh"
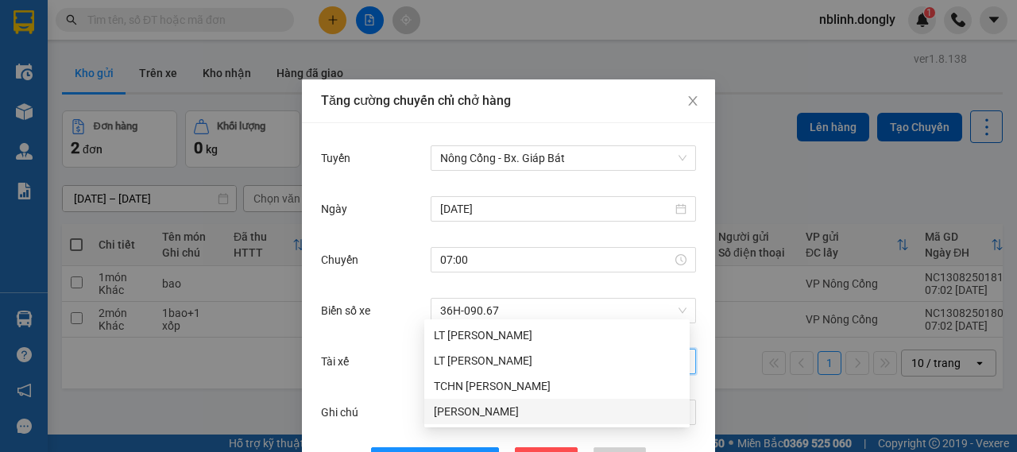
click at [488, 412] on div "Nguyễn Văn Hạnh" at bounding box center [557, 411] width 246 height 17
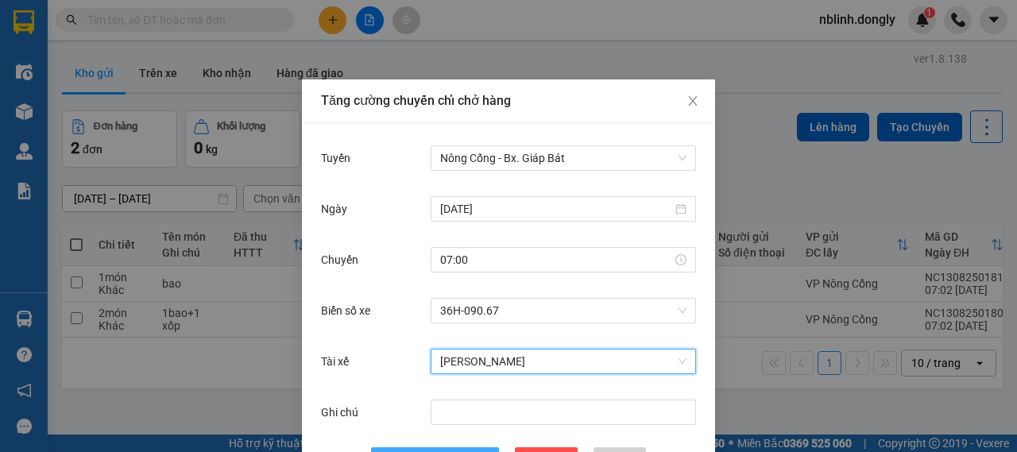
click at [435, 451] on span "[PERSON_NAME]" at bounding box center [443, 459] width 85 height 17
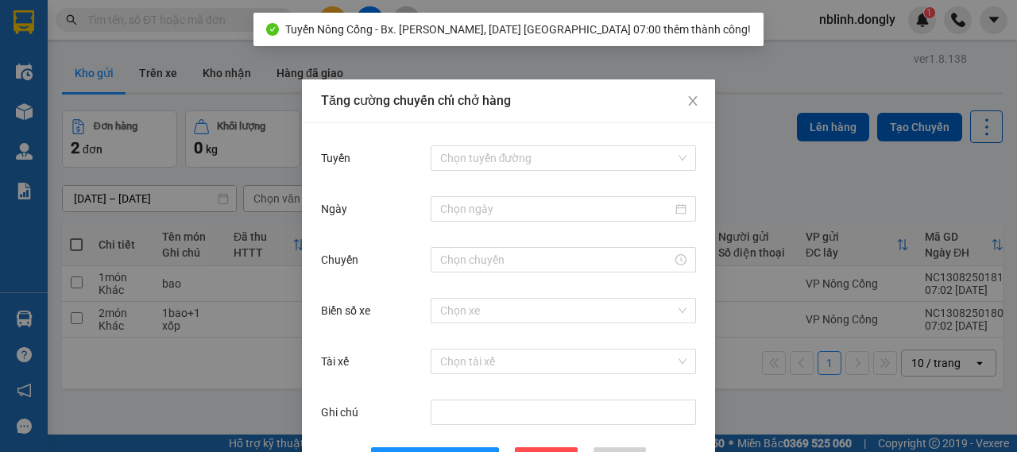
click at [242, 378] on div "Tăng cường chuyến chỉ chở hàng Tuyến Chọn tuyến đường Ngày Chuyến Biển số xe Ch…" at bounding box center [508, 226] width 1017 height 452
